Goal: Task Accomplishment & Management: Use online tool/utility

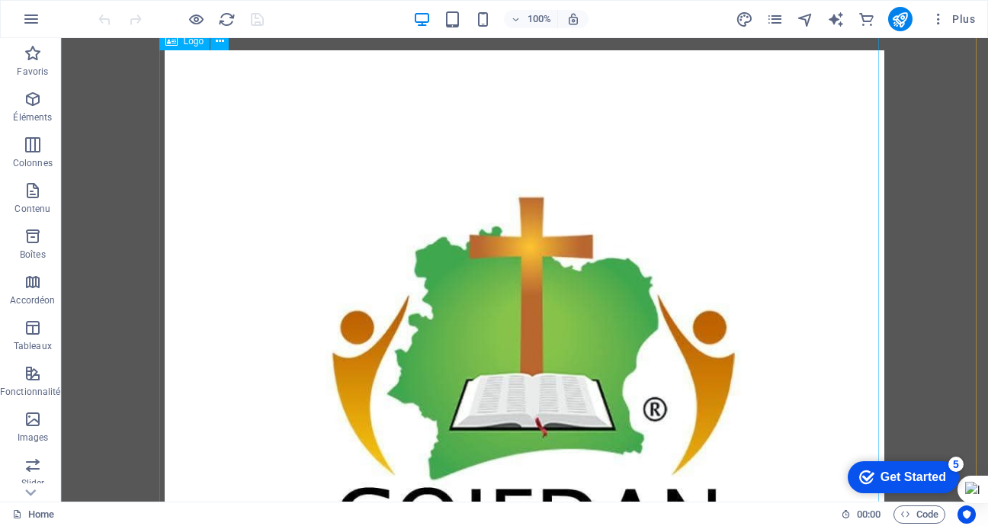
scroll to position [2685, 0]
click at [957, 19] on span "Plus" at bounding box center [952, 18] width 44 height 15
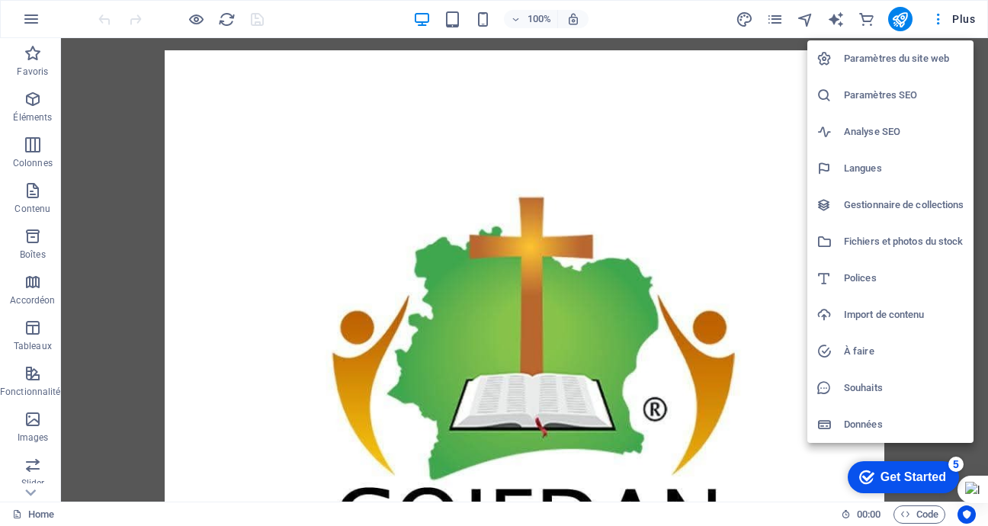
click at [956, 19] on div at bounding box center [494, 263] width 988 height 526
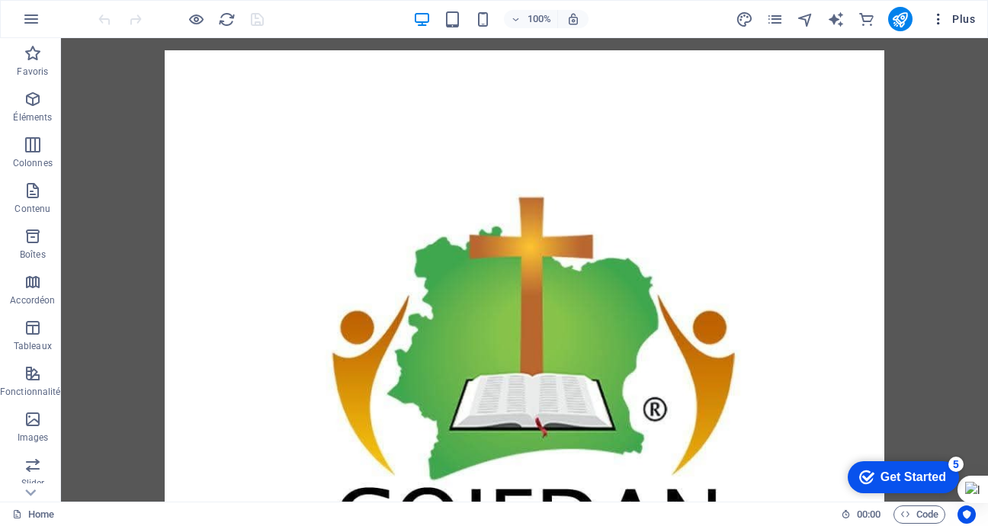
click at [930, 18] on button "Plus" at bounding box center [952, 19] width 56 height 24
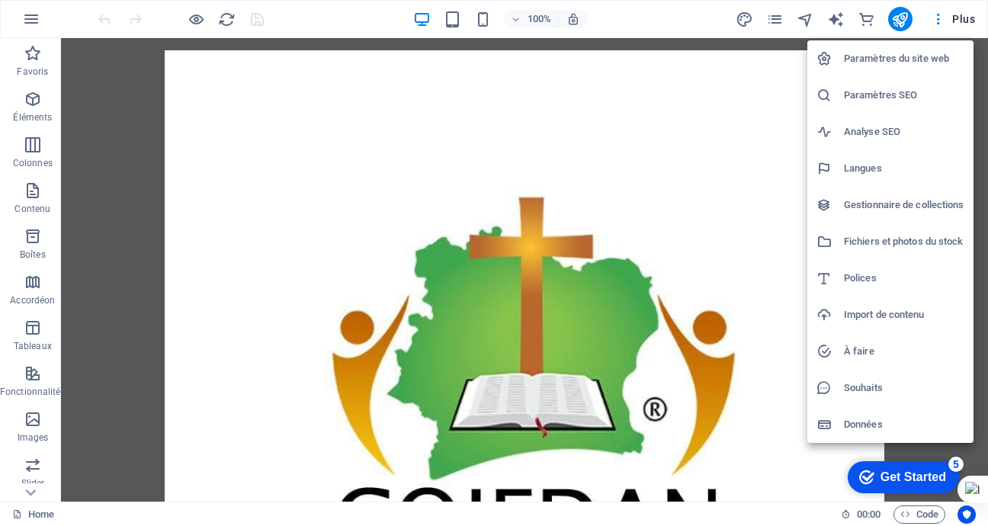
click at [938, 17] on div at bounding box center [494, 263] width 988 height 526
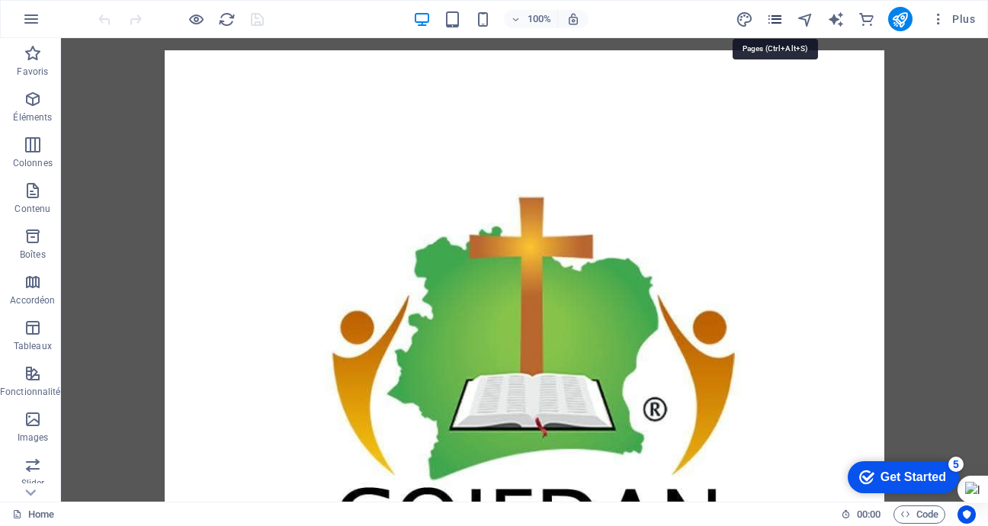
click at [771, 16] on icon "pages" at bounding box center [775, 20] width 18 height 18
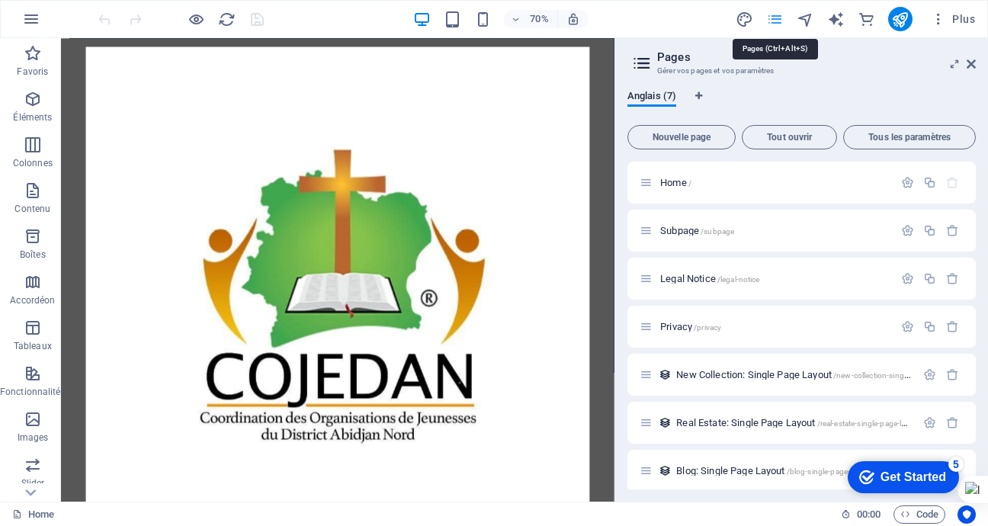
click at [775, 20] on icon "pages" at bounding box center [775, 20] width 18 height 18
click at [735, 242] on div at bounding box center [456, 409] width 719 height 719
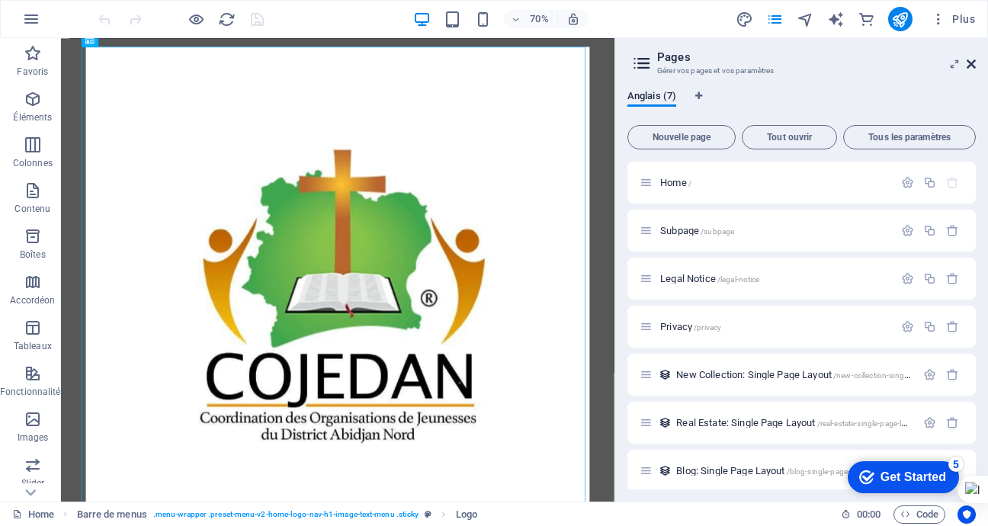
click at [973, 66] on icon at bounding box center [970, 64] width 9 height 12
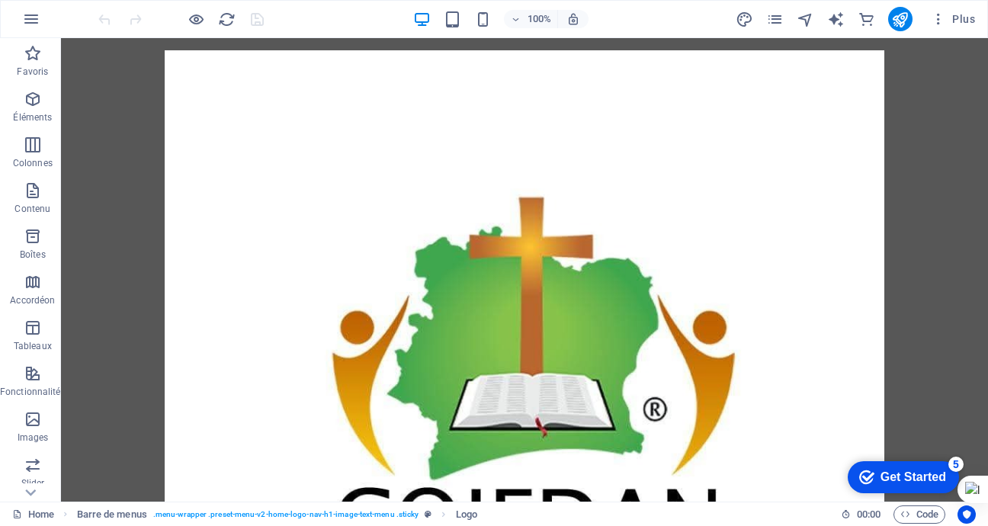
scroll to position [4209, 0]
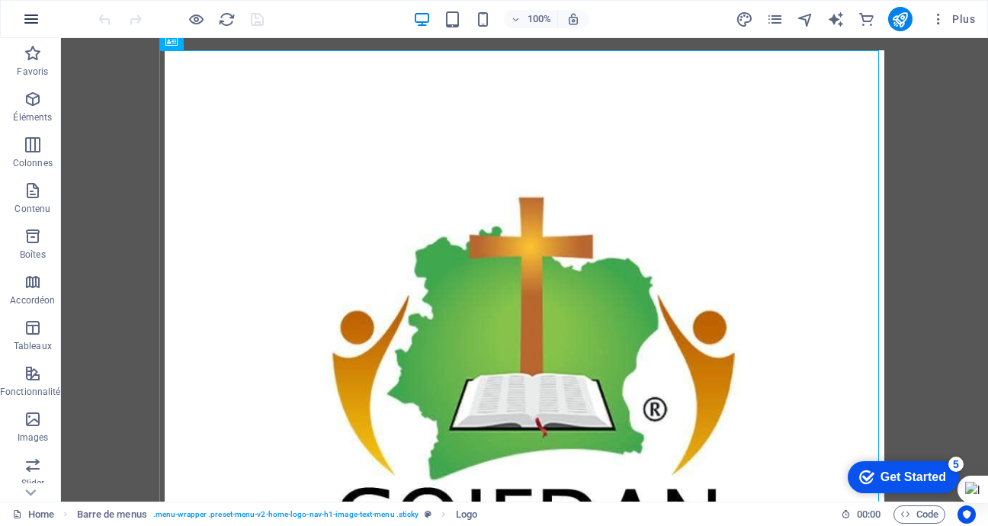
click at [38, 22] on icon "button" at bounding box center [31, 19] width 18 height 18
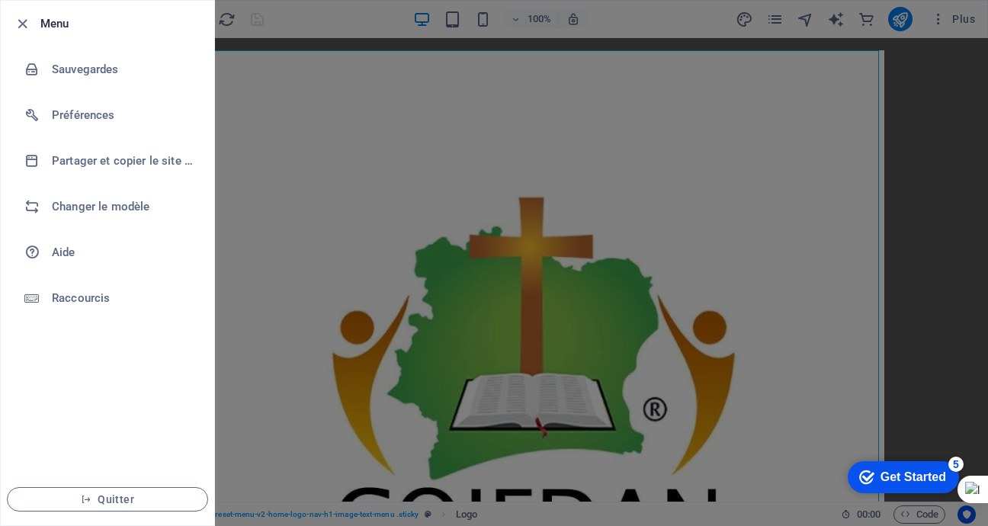
click at [38, 22] on div at bounding box center [26, 23] width 27 height 18
click at [21, 24] on icon "button" at bounding box center [23, 24] width 18 height 18
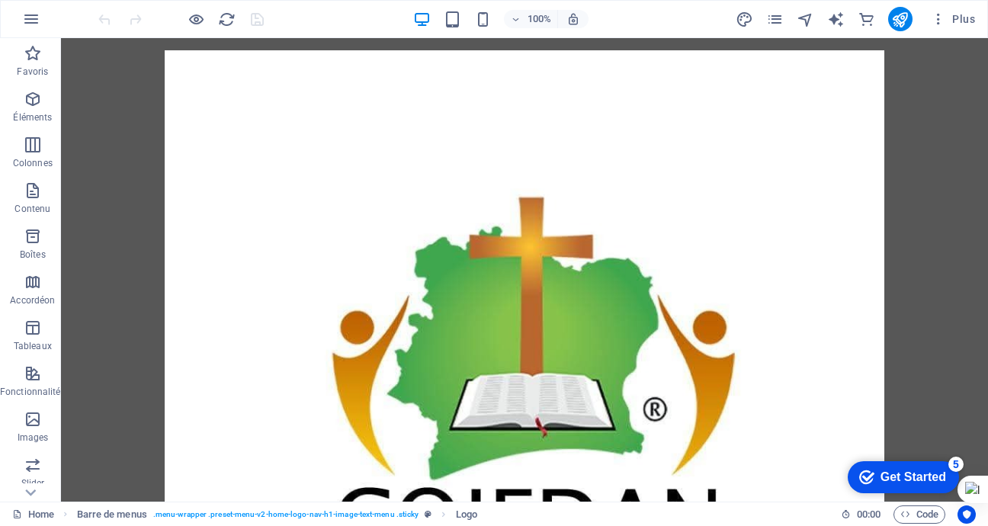
scroll to position [7000, 0]
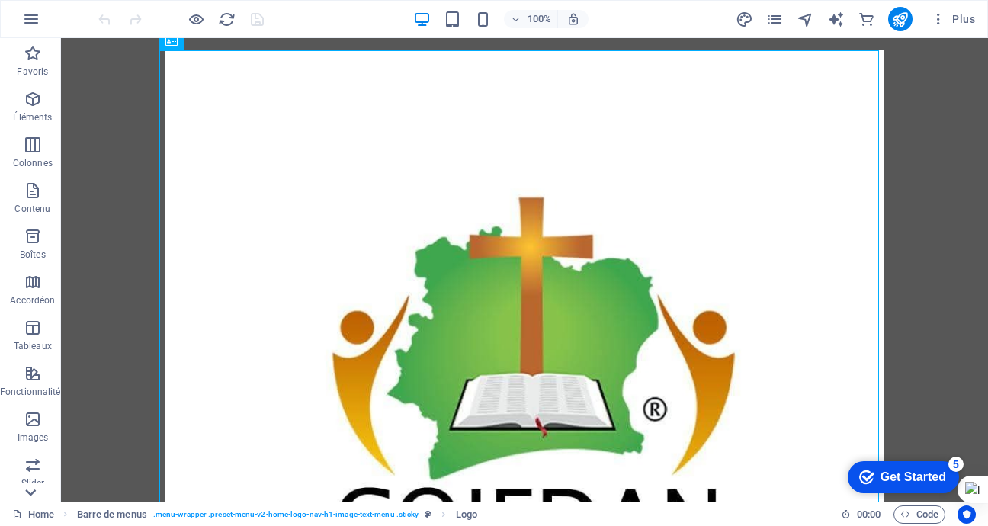
click at [36, 485] on icon at bounding box center [30, 492] width 21 height 21
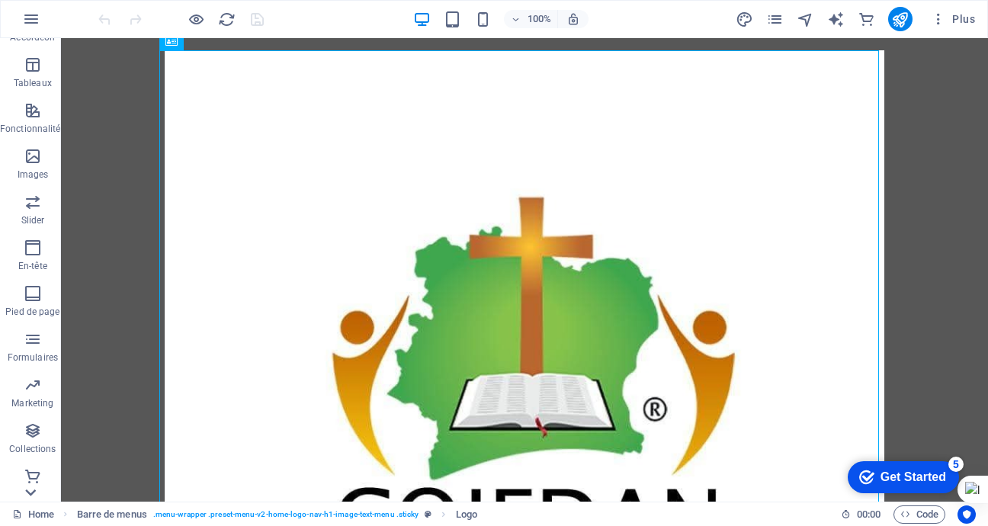
click at [36, 485] on icon at bounding box center [30, 492] width 21 height 21
click at [36, 485] on p "E-commerce" at bounding box center [33, 489] width 52 height 12
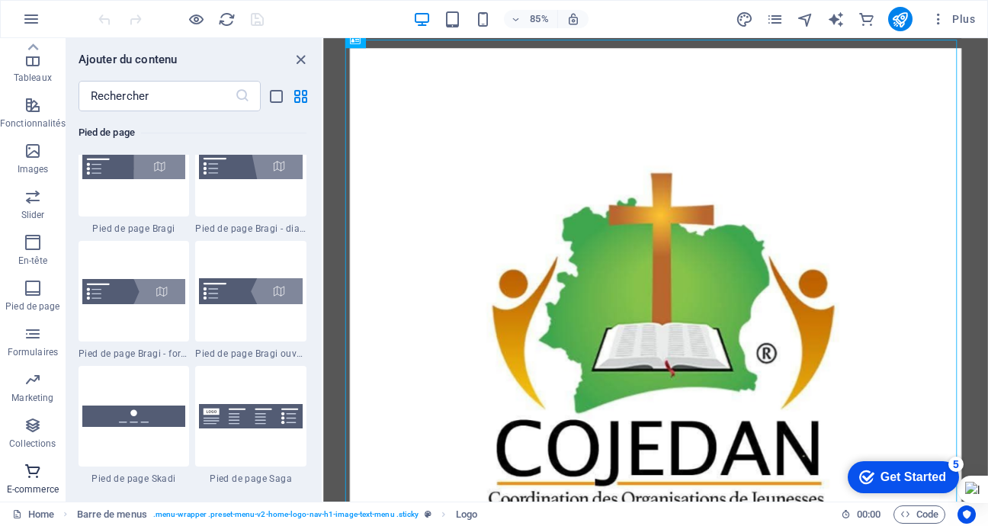
scroll to position [14684, 0]
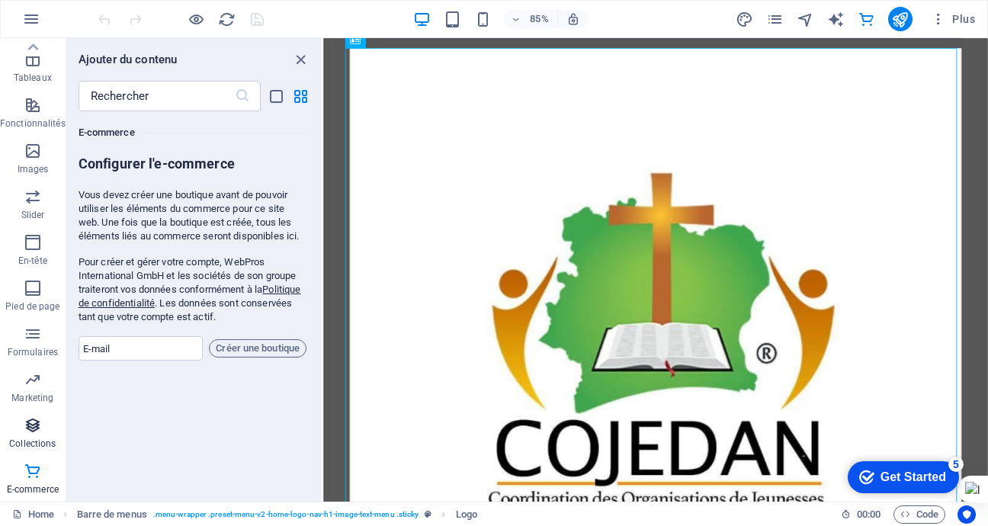
click at [34, 435] on span "Collections" at bounding box center [33, 434] width 66 height 37
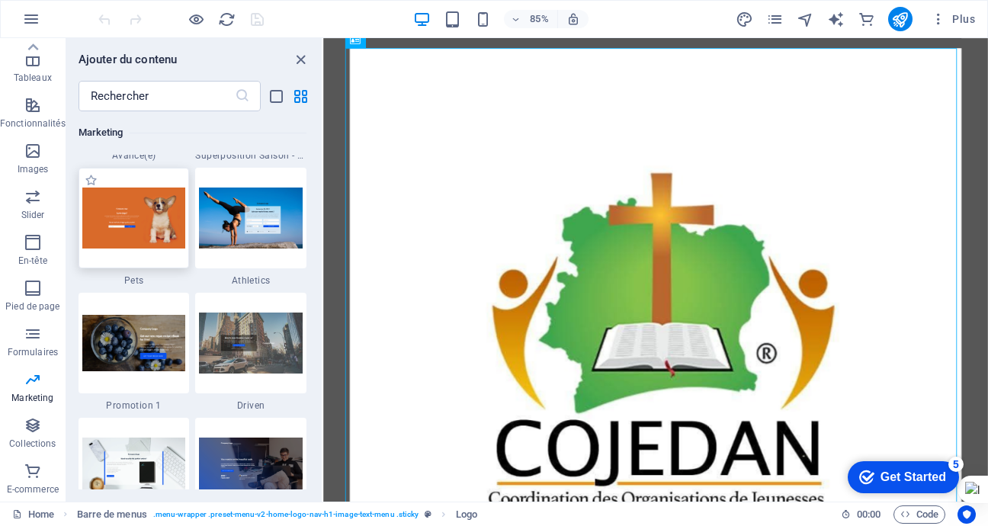
scroll to position [13100, 0]
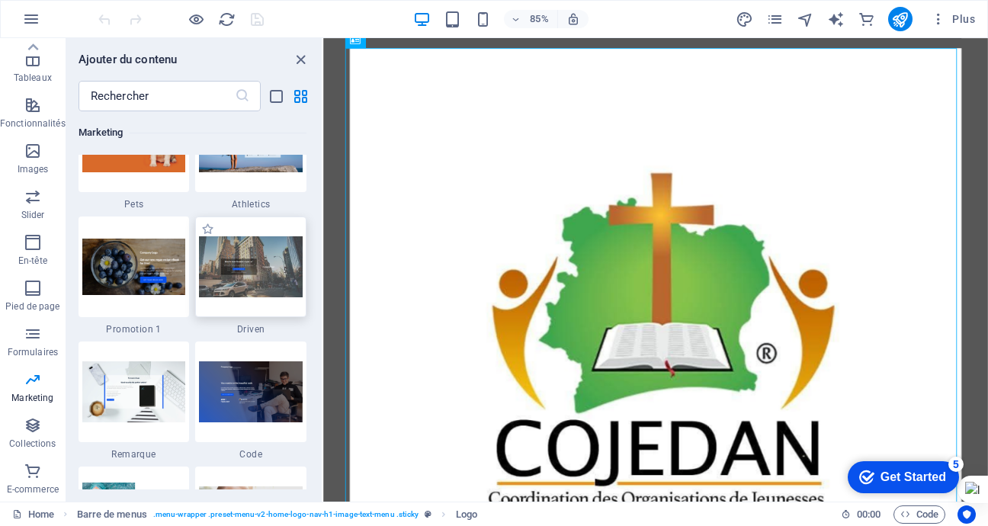
drag, startPoint x: 253, startPoint y: 262, endPoint x: 213, endPoint y: 174, distance: 96.5
click at [253, 262] on img at bounding box center [251, 266] width 104 height 61
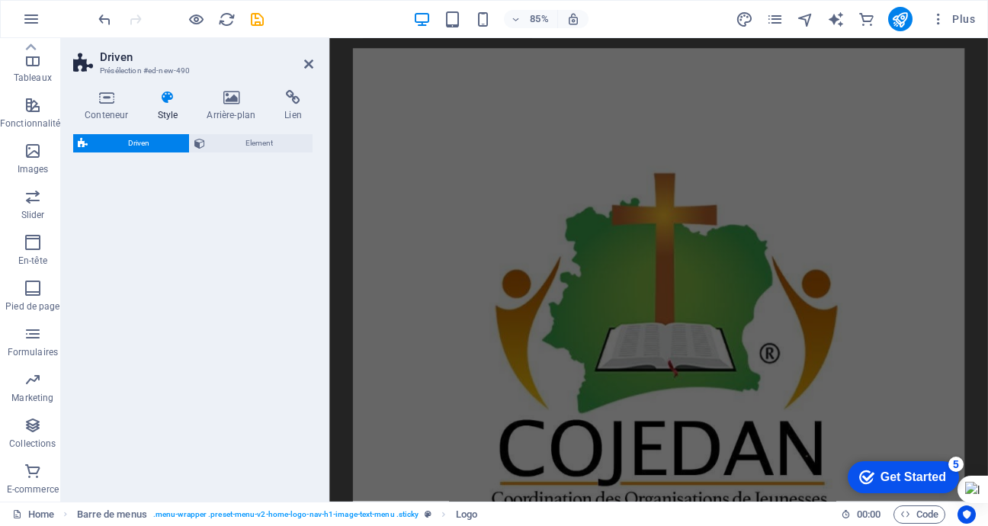
select select "%"
select select "rem"
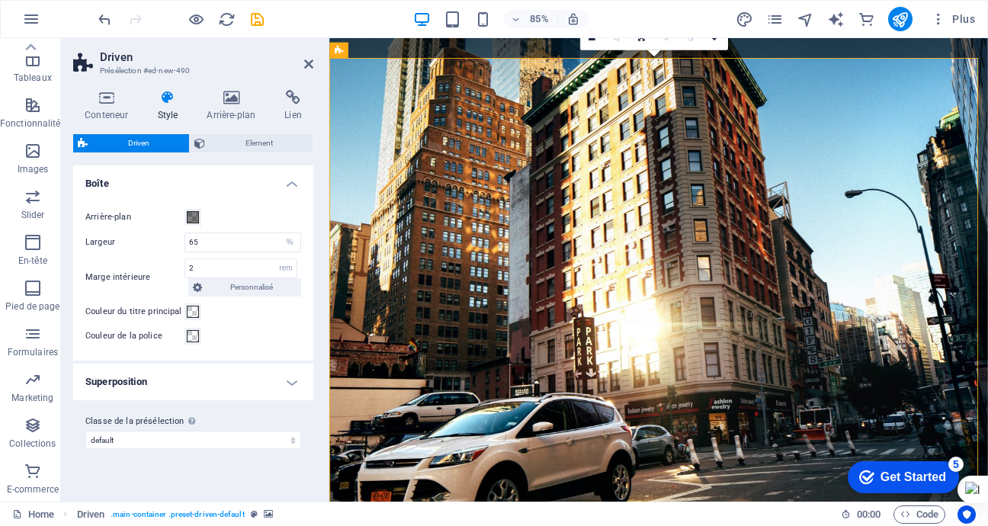
scroll to position [757, 0]
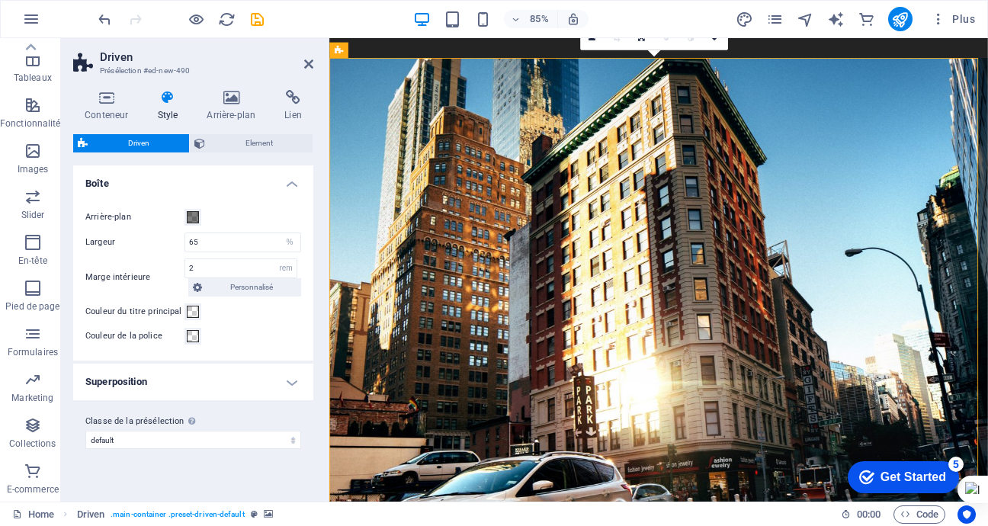
click at [898, 479] on div "Get Started" at bounding box center [913, 477] width 66 height 14
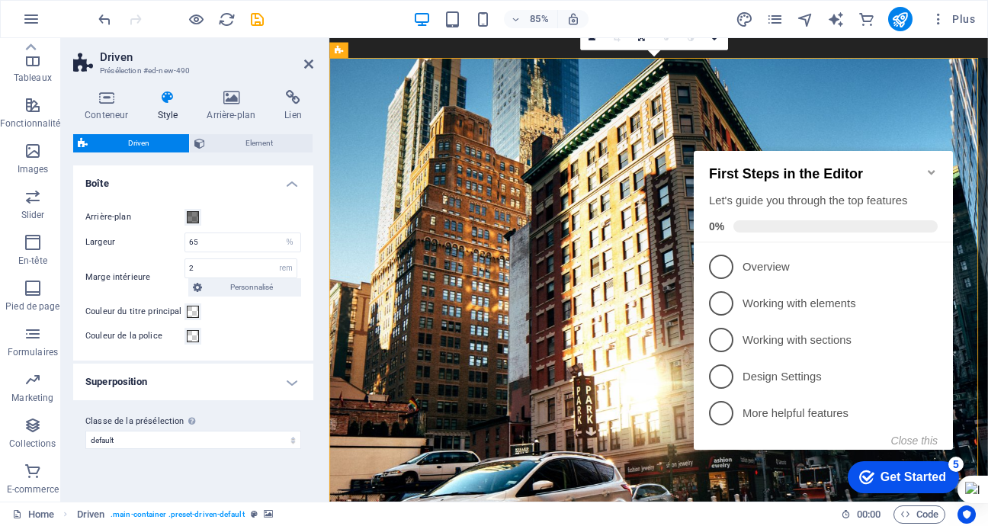
click at [914, 477] on div "Get Started" at bounding box center [913, 477] width 66 height 14
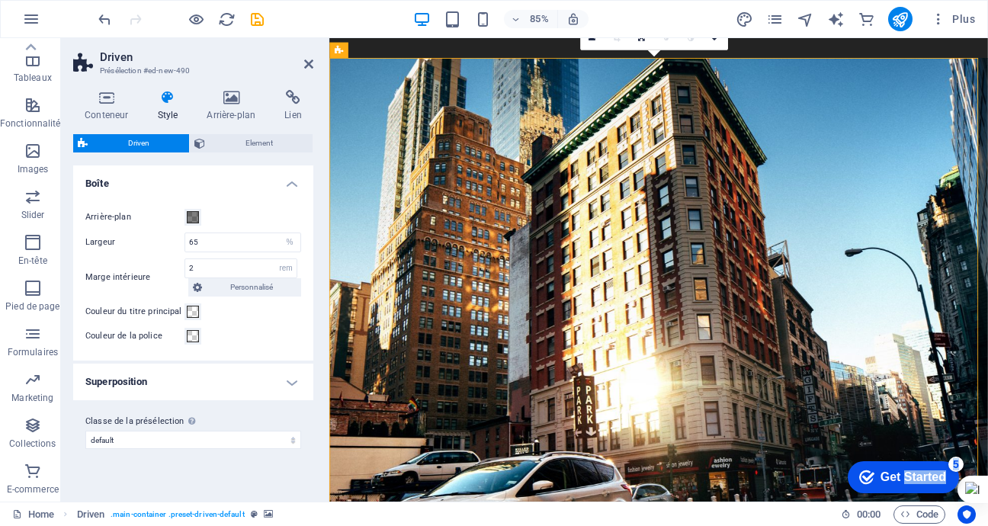
click at [946, 484] on div "Get Started" at bounding box center [913, 477] width 66 height 14
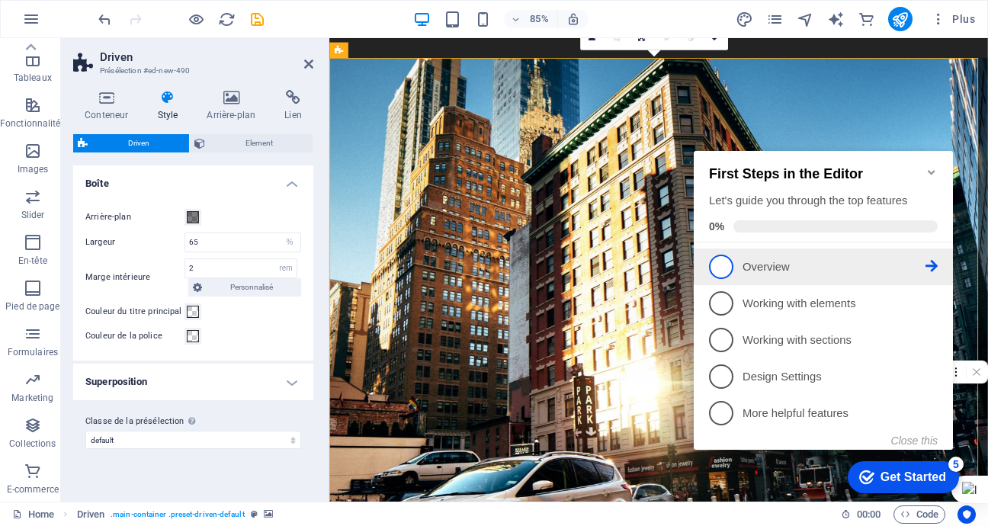
click at [714, 264] on span "1" at bounding box center [721, 267] width 24 height 24
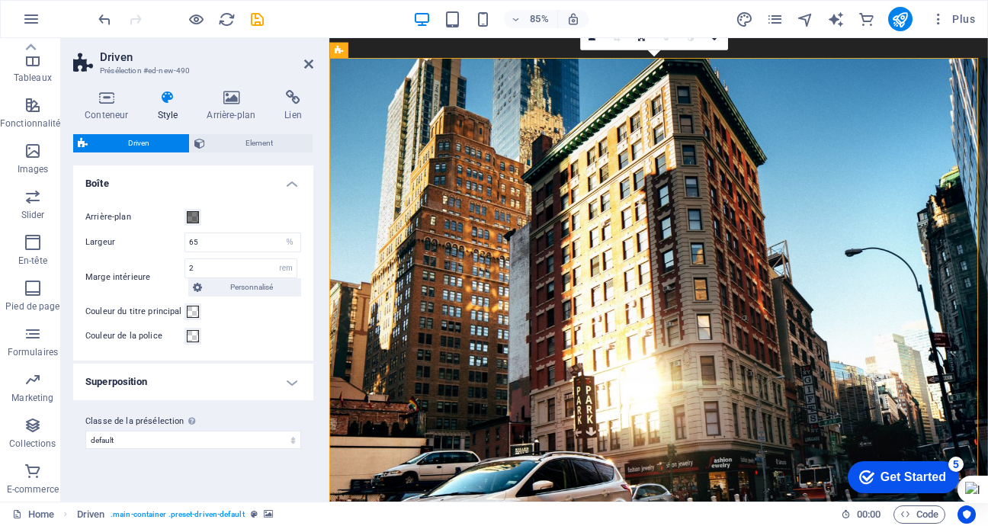
click at [885, 479] on div "Get Started" at bounding box center [913, 477] width 66 height 14
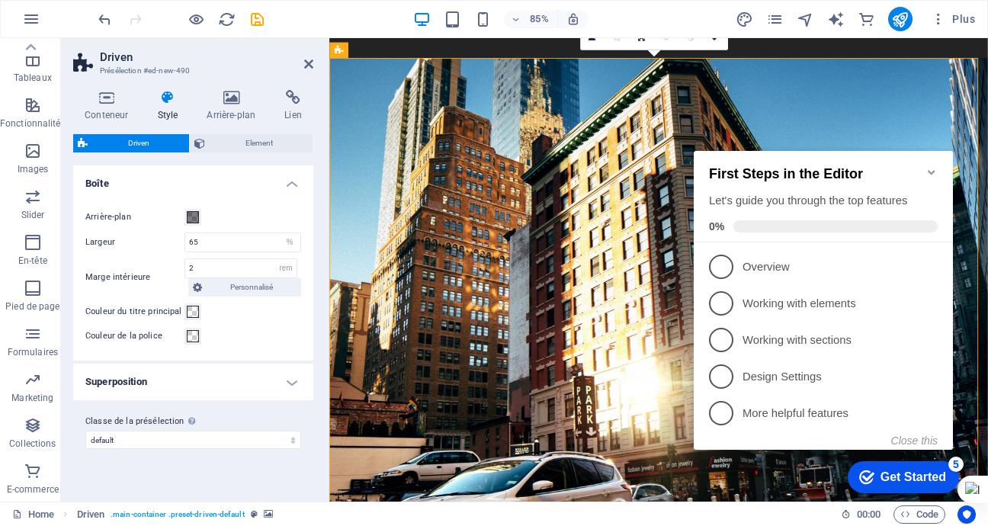
scroll to position [0, 0]
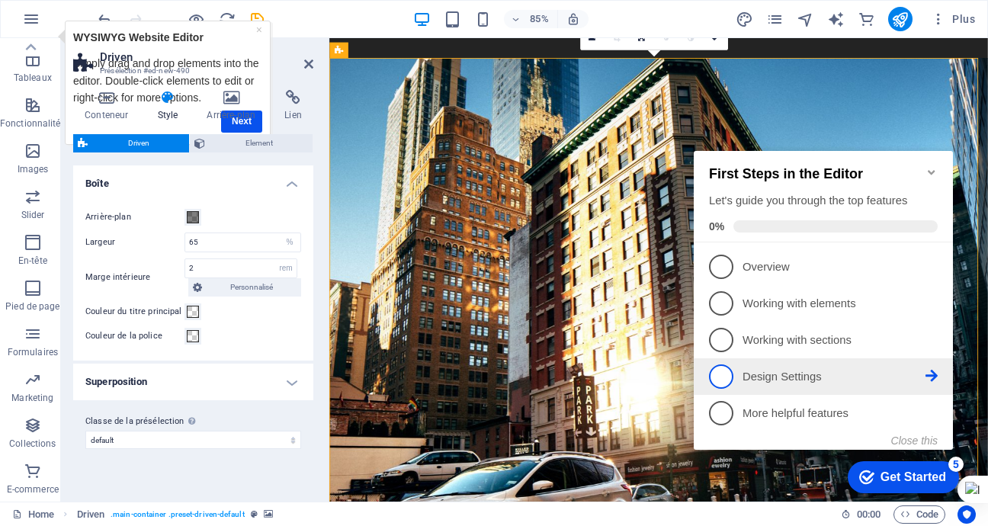
click at [924, 371] on p "Design Settings - incomplete" at bounding box center [833, 377] width 183 height 16
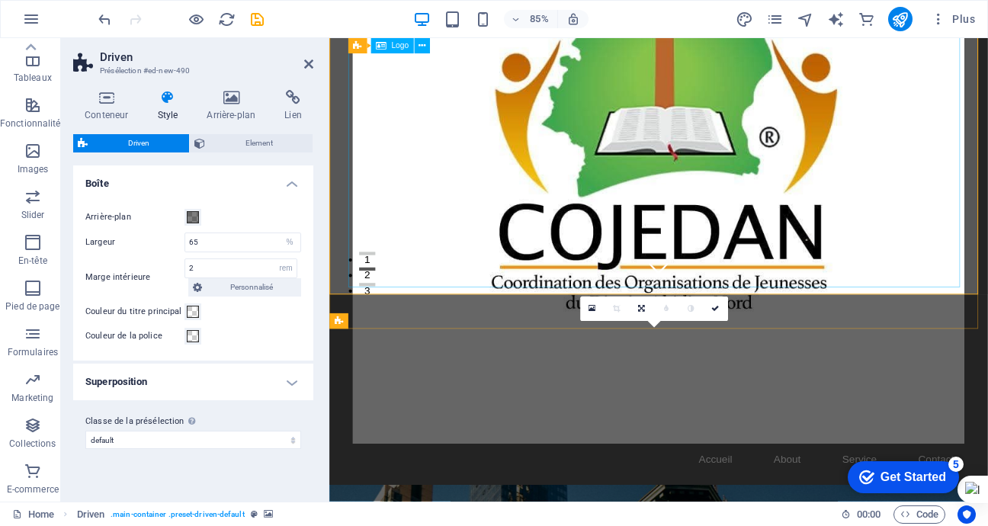
scroll to position [231, 0]
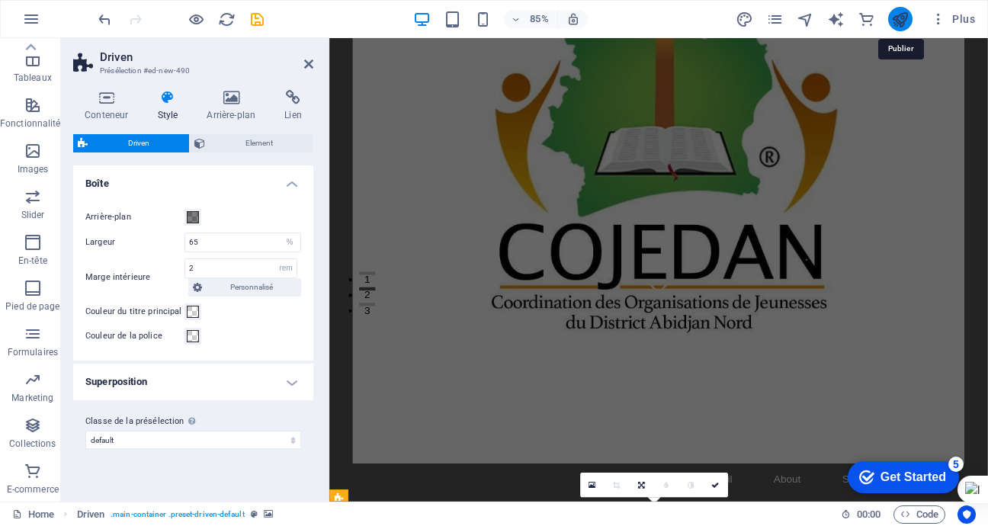
click at [899, 19] on icon "publish" at bounding box center [900, 20] width 18 height 18
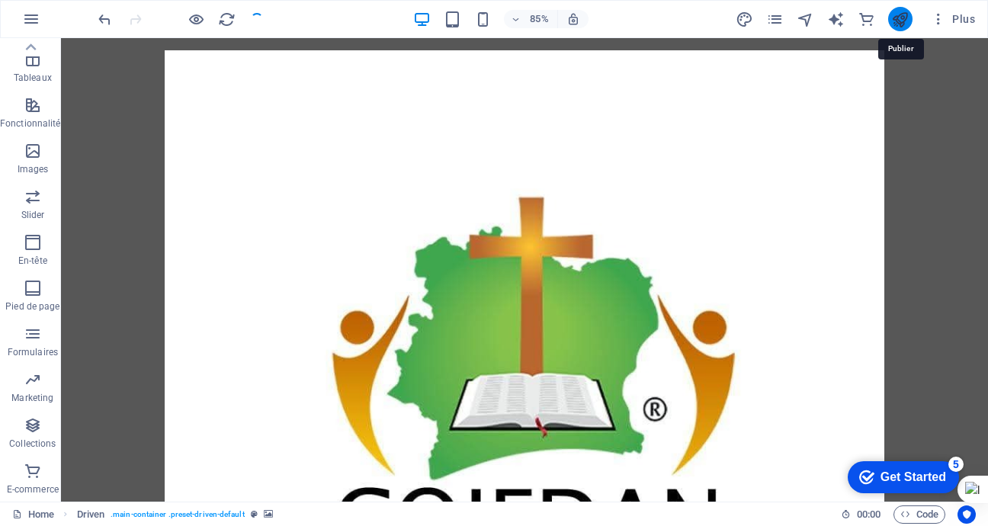
scroll to position [879, 0]
